Goal: Information Seeking & Learning: Learn about a topic

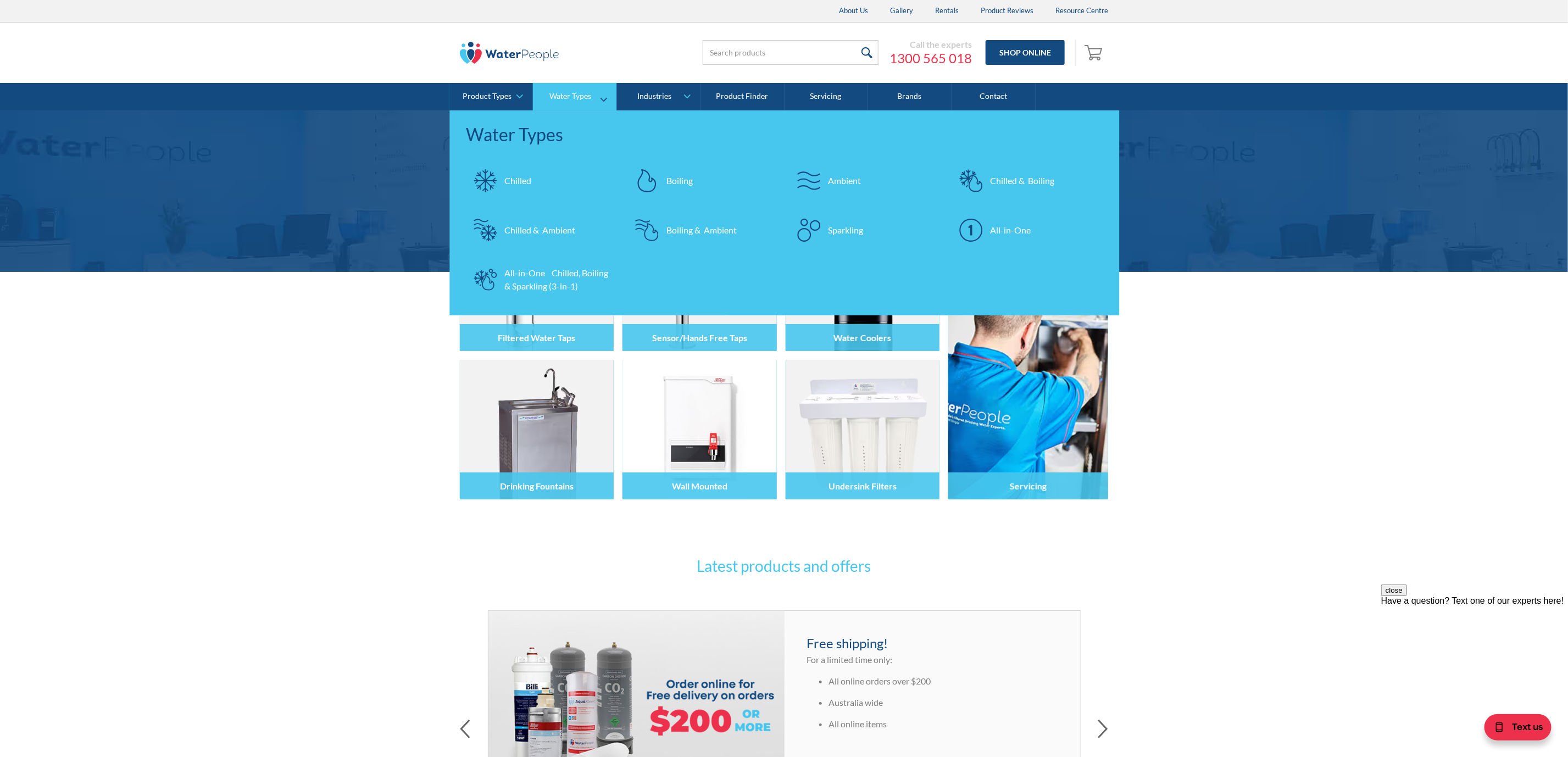
click at [545, 269] on div "All-in-One Chilled, Boiling & Sparkling (3-in-1)" at bounding box center [558, 279] width 107 height 26
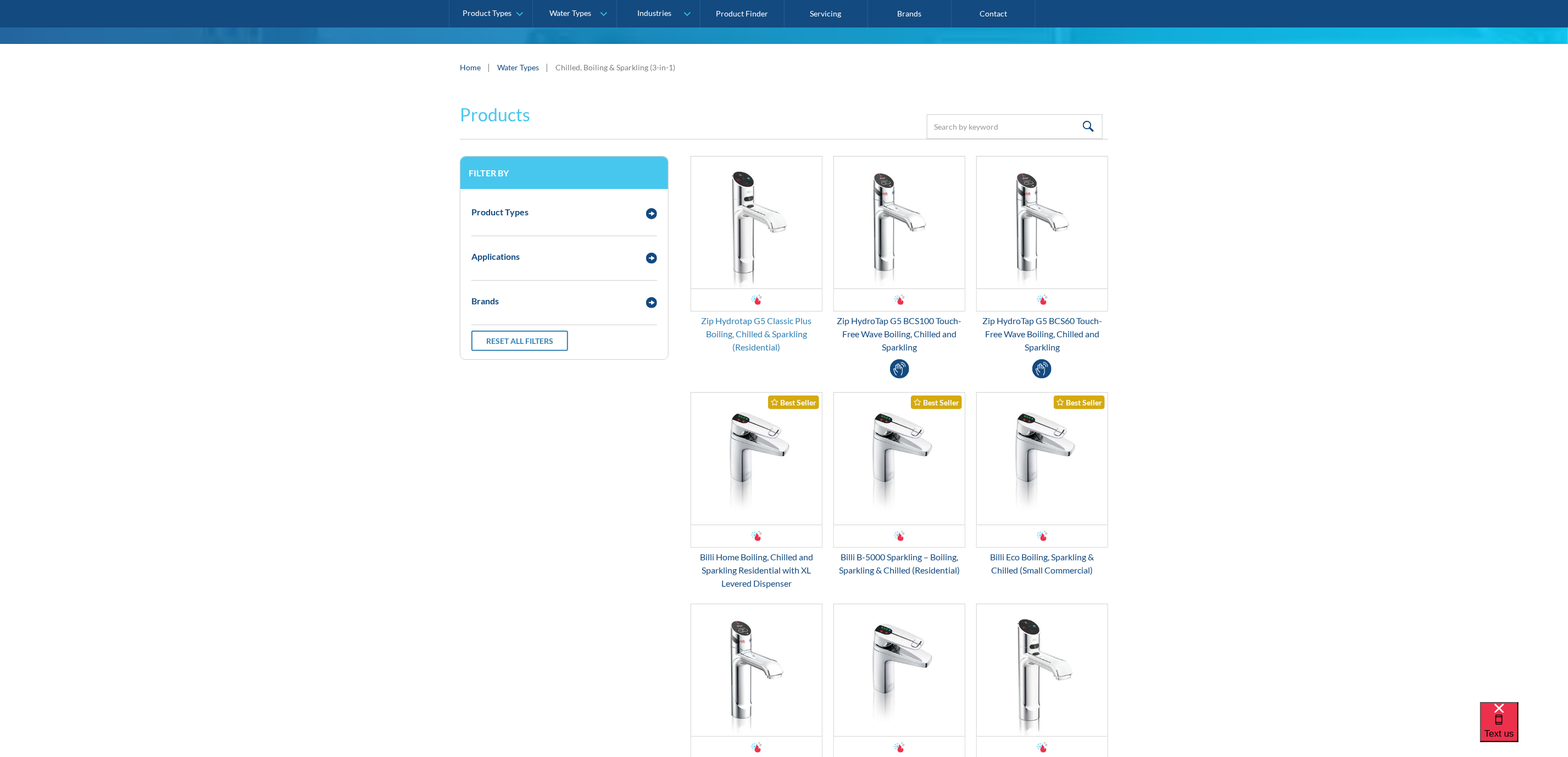
click at [806, 330] on div "Zip Hydrotap G5 Classic Plus Boiling, Chilled & Sparkling (Residential)" at bounding box center [756, 334] width 132 height 39
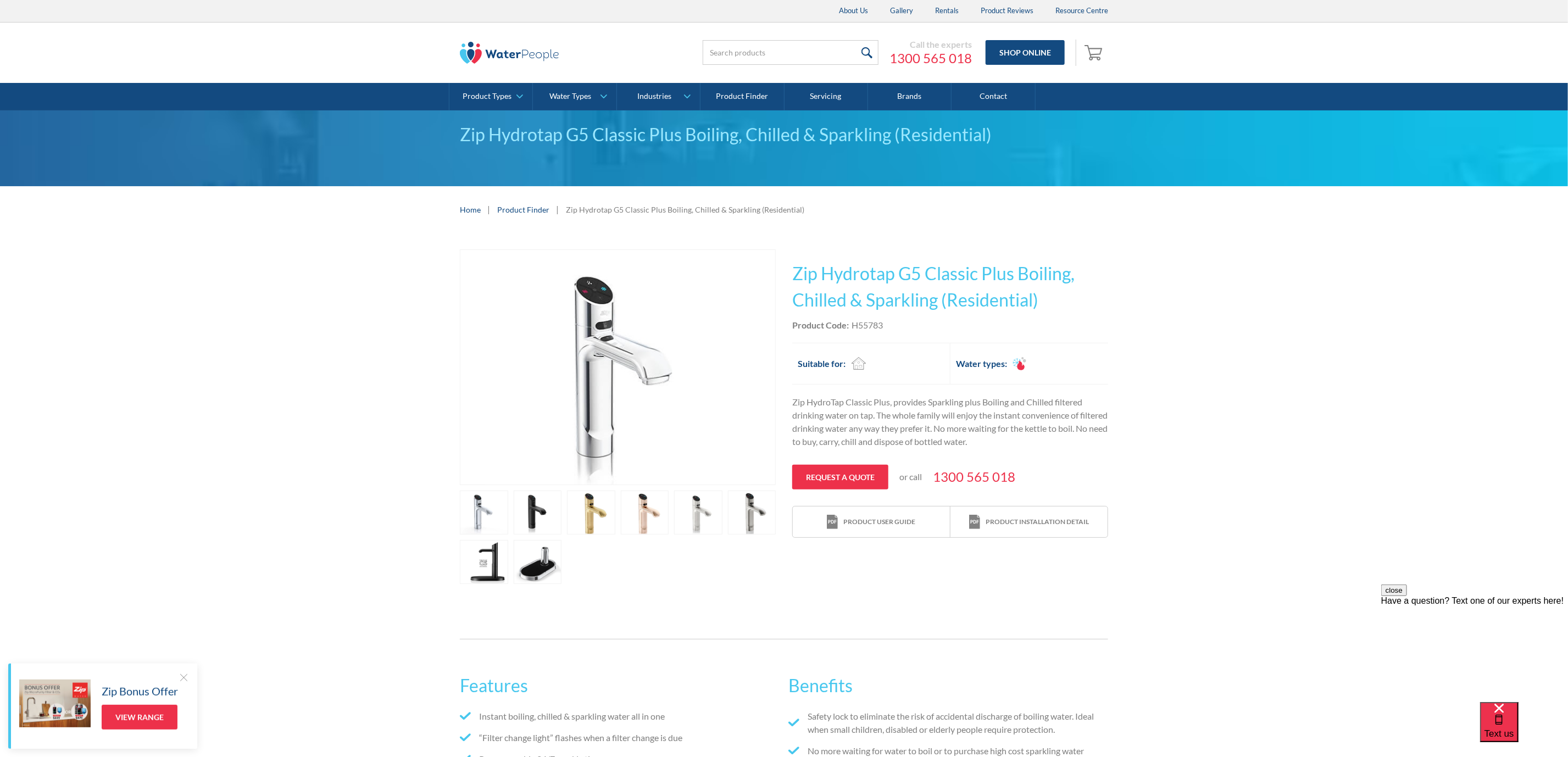
click at [1415, 483] on div "Play video Fits Most Brands Best Seller No items found. This tap design is incl…" at bounding box center [784, 416] width 1568 height 367
